Goal: Navigation & Orientation: Find specific page/section

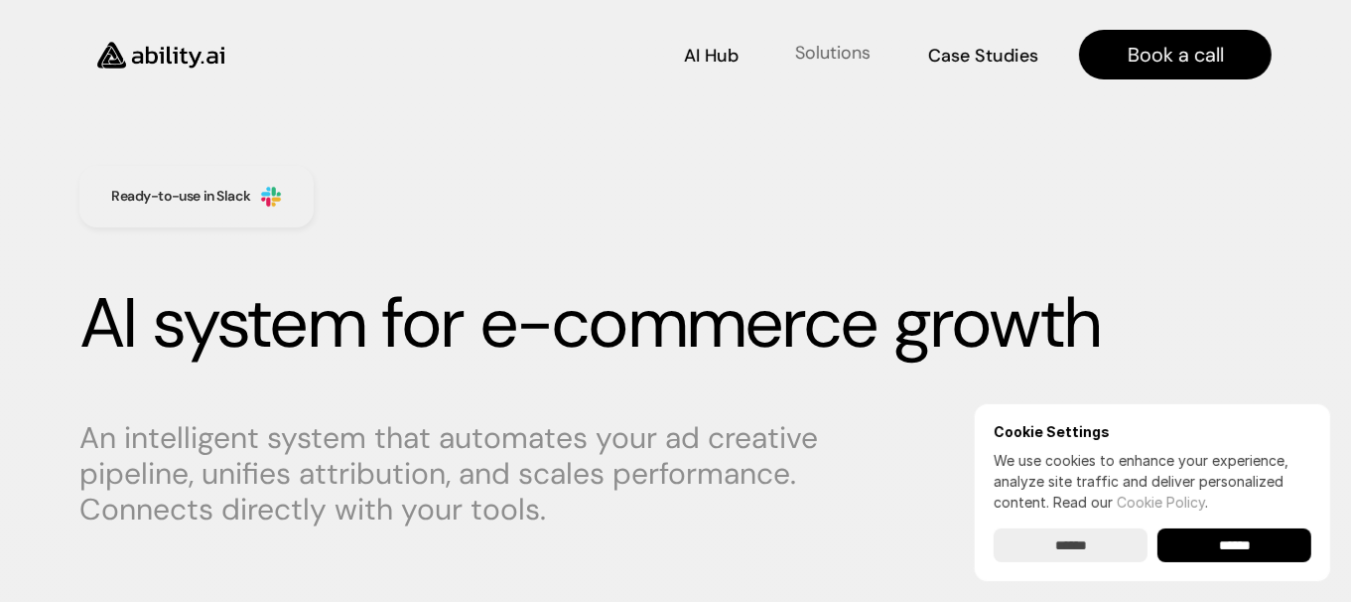
click at [805, 64] on p "Solutions" at bounding box center [832, 53] width 75 height 25
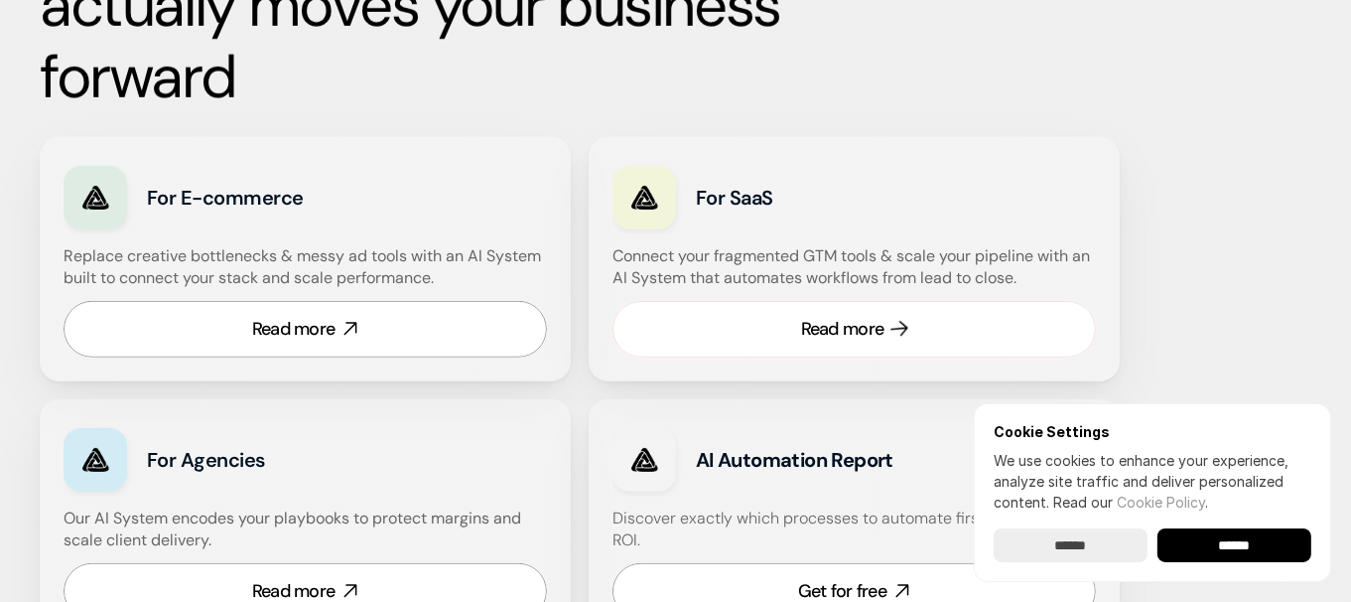
scroll to position [1221, 0]
click at [299, 319] on div "Read more" at bounding box center [293, 328] width 83 height 25
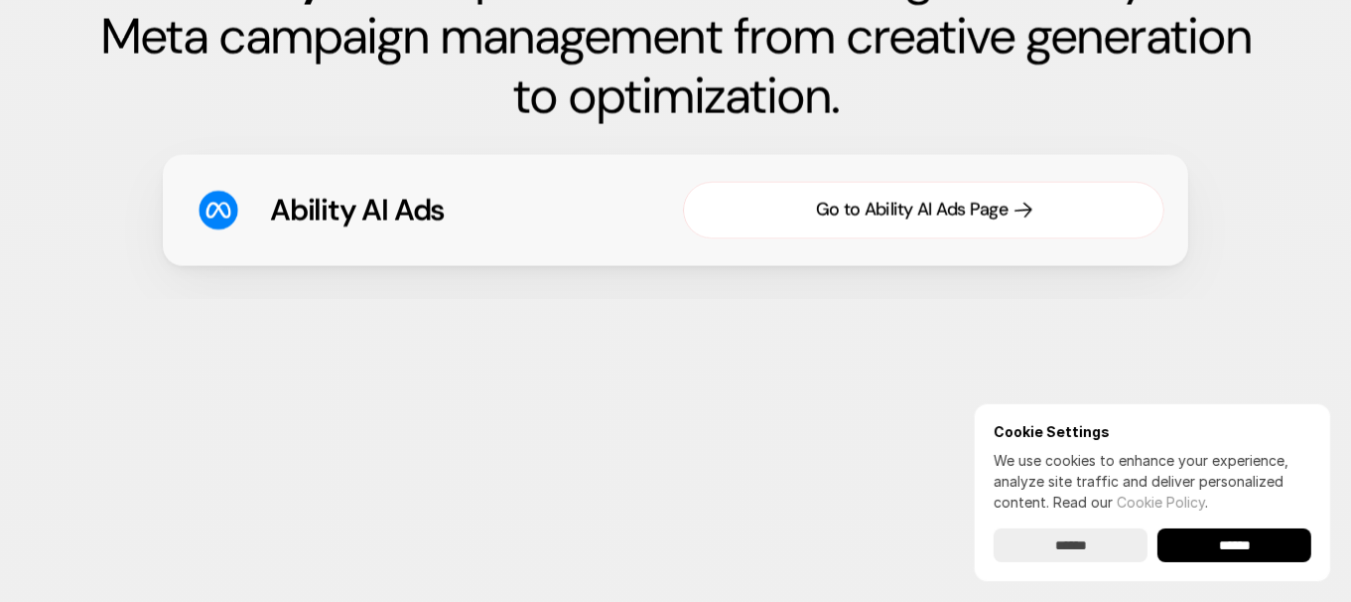
scroll to position [3177, 0]
click at [921, 223] on link "Go to Ability AI Ads Page" at bounding box center [924, 209] width 482 height 57
click at [959, 214] on div "Go to Ability AI Ads Page" at bounding box center [912, 209] width 192 height 25
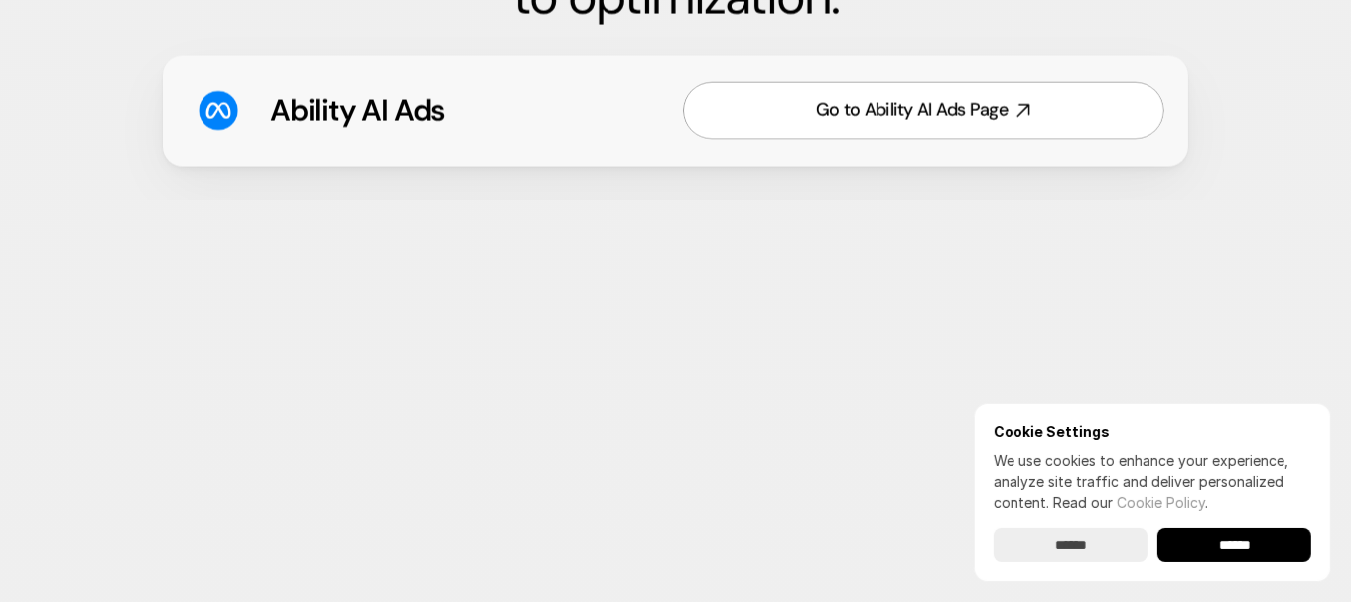
scroll to position [3275, 0]
click at [883, 131] on link "Go to Ability AI Ads Page" at bounding box center [924, 110] width 482 height 57
click at [868, 125] on link "Go to Ability AI Ads Page" at bounding box center [924, 110] width 482 height 57
click at [865, 111] on div "Go to Ability AI Ads Page" at bounding box center [912, 110] width 192 height 25
click at [1173, 549] on input "******" at bounding box center [1235, 545] width 154 height 34
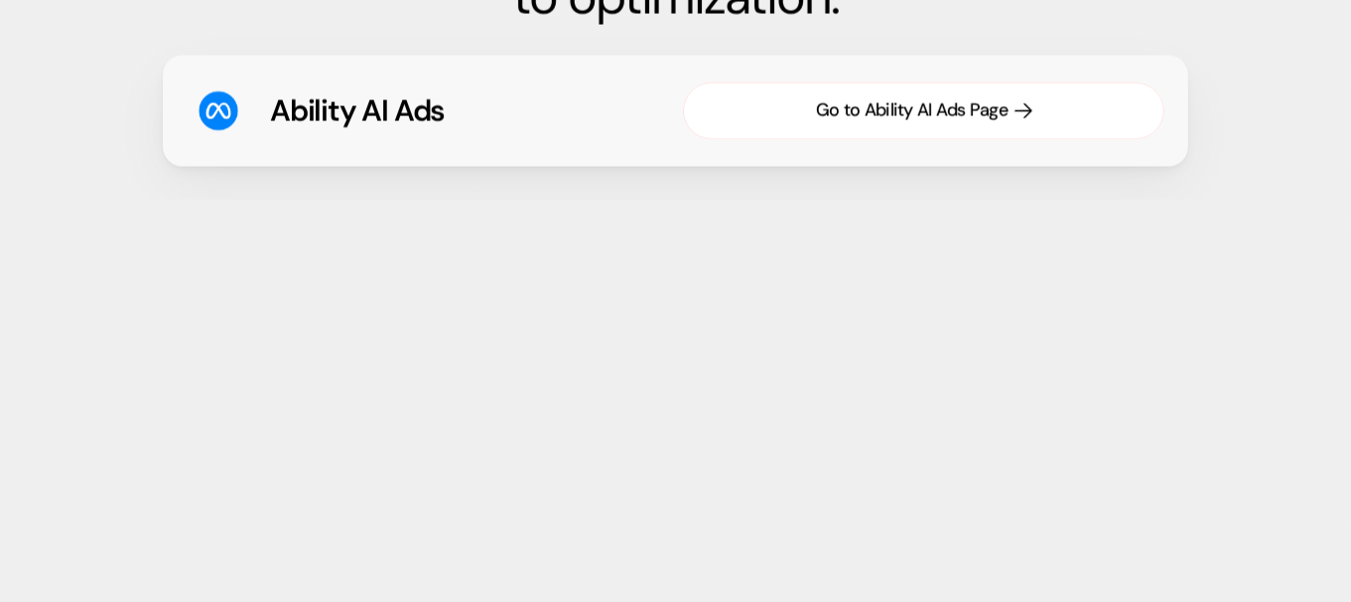
click at [884, 100] on div "Go to Ability AI Ads Page" at bounding box center [912, 110] width 192 height 25
